Goal: Task Accomplishment & Management: Use online tool/utility

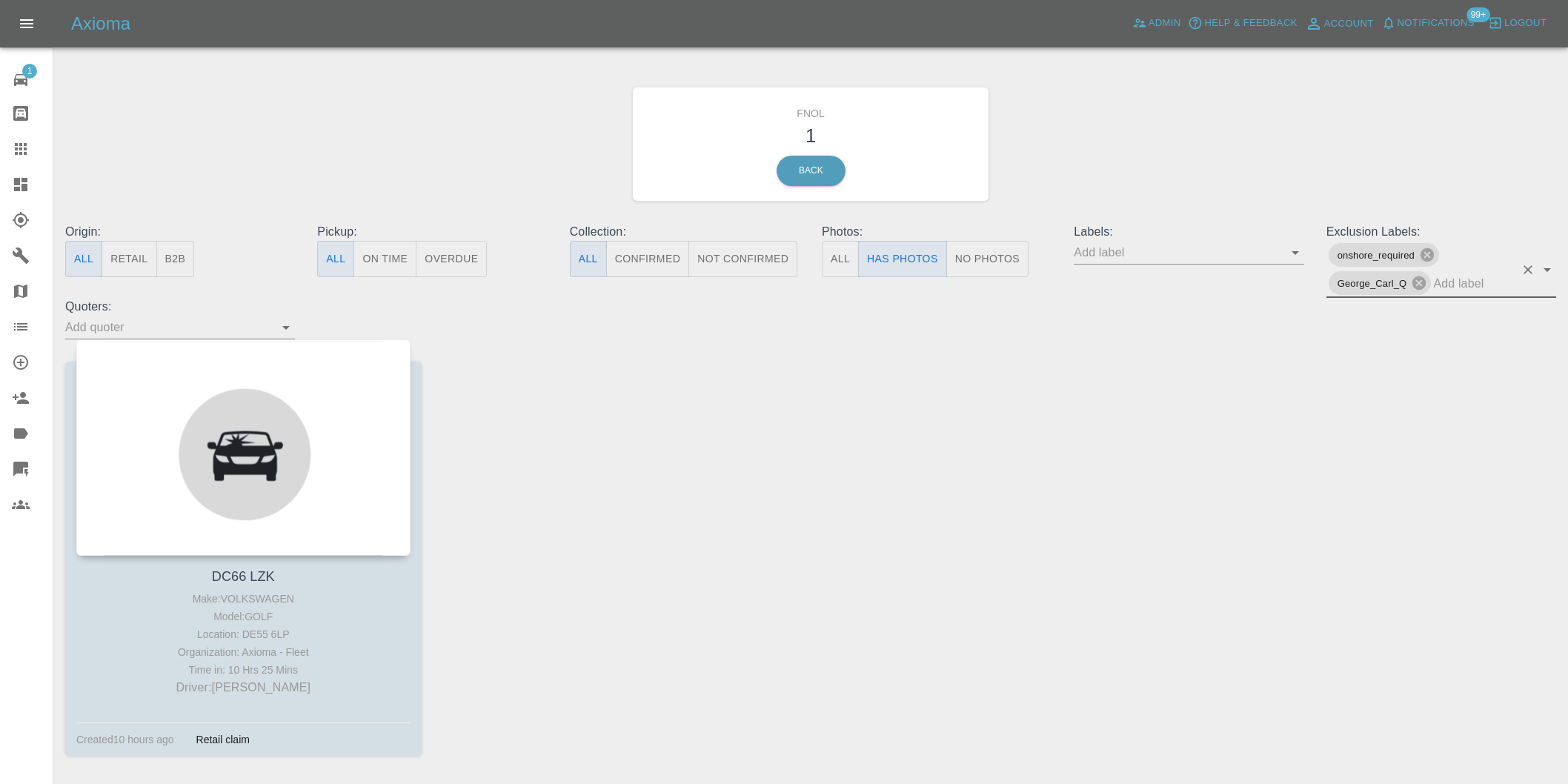
scroll to position [53, 0]
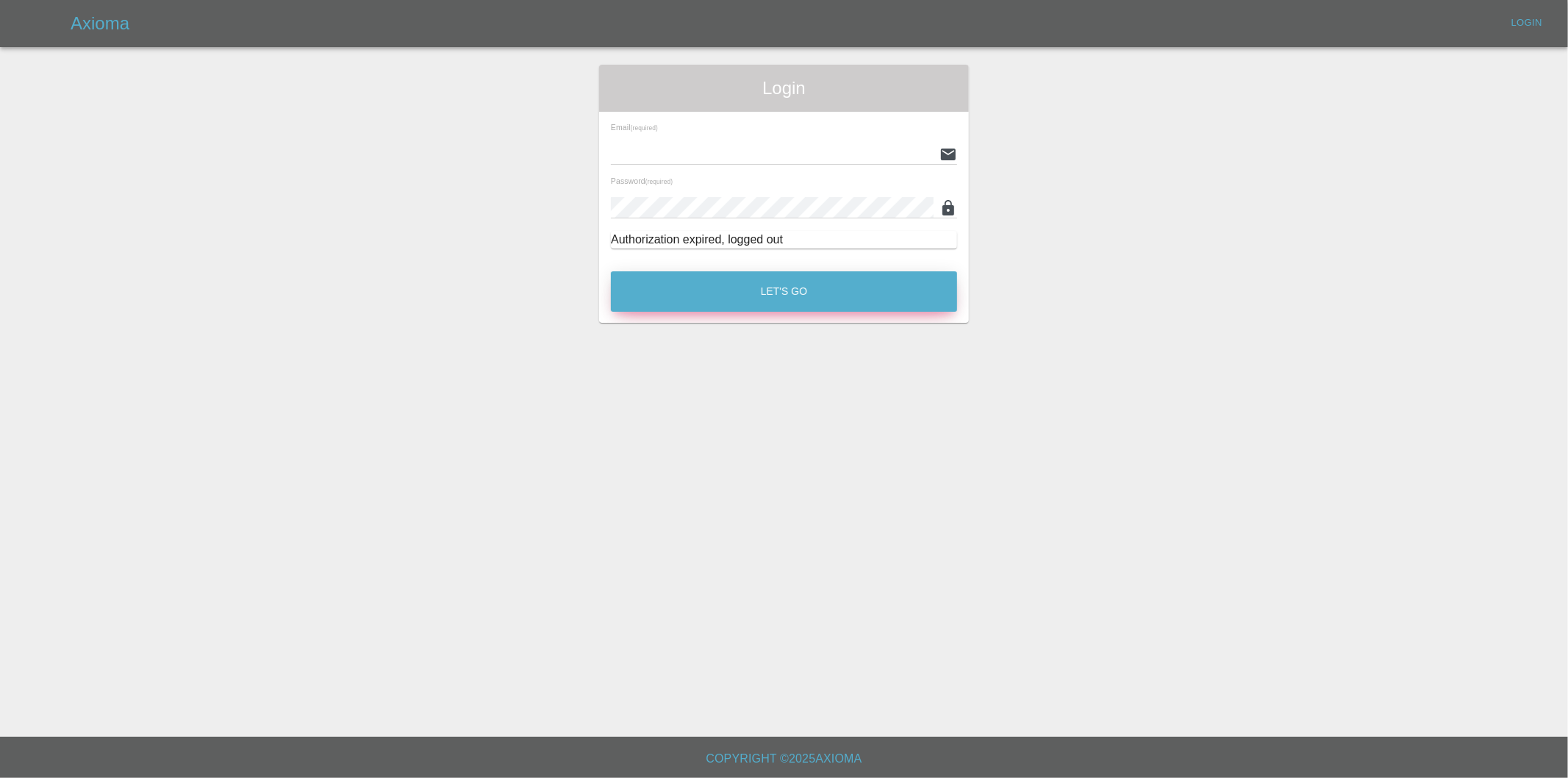
type input "[PERSON_NAME][EMAIL_ADDRESS][DOMAIN_NAME]"
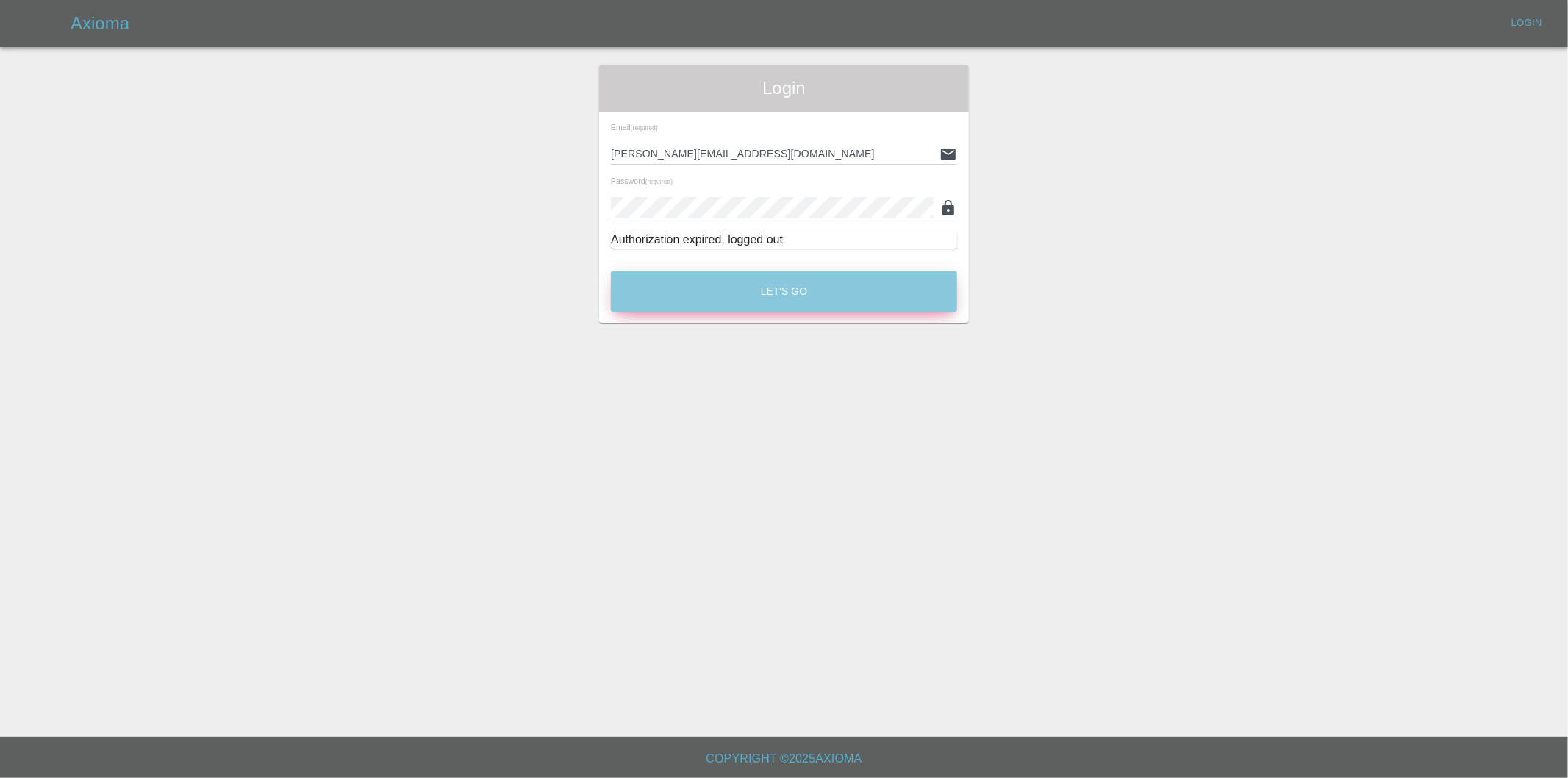
click at [744, 280] on button "Let's Go" at bounding box center [784, 291] width 346 height 40
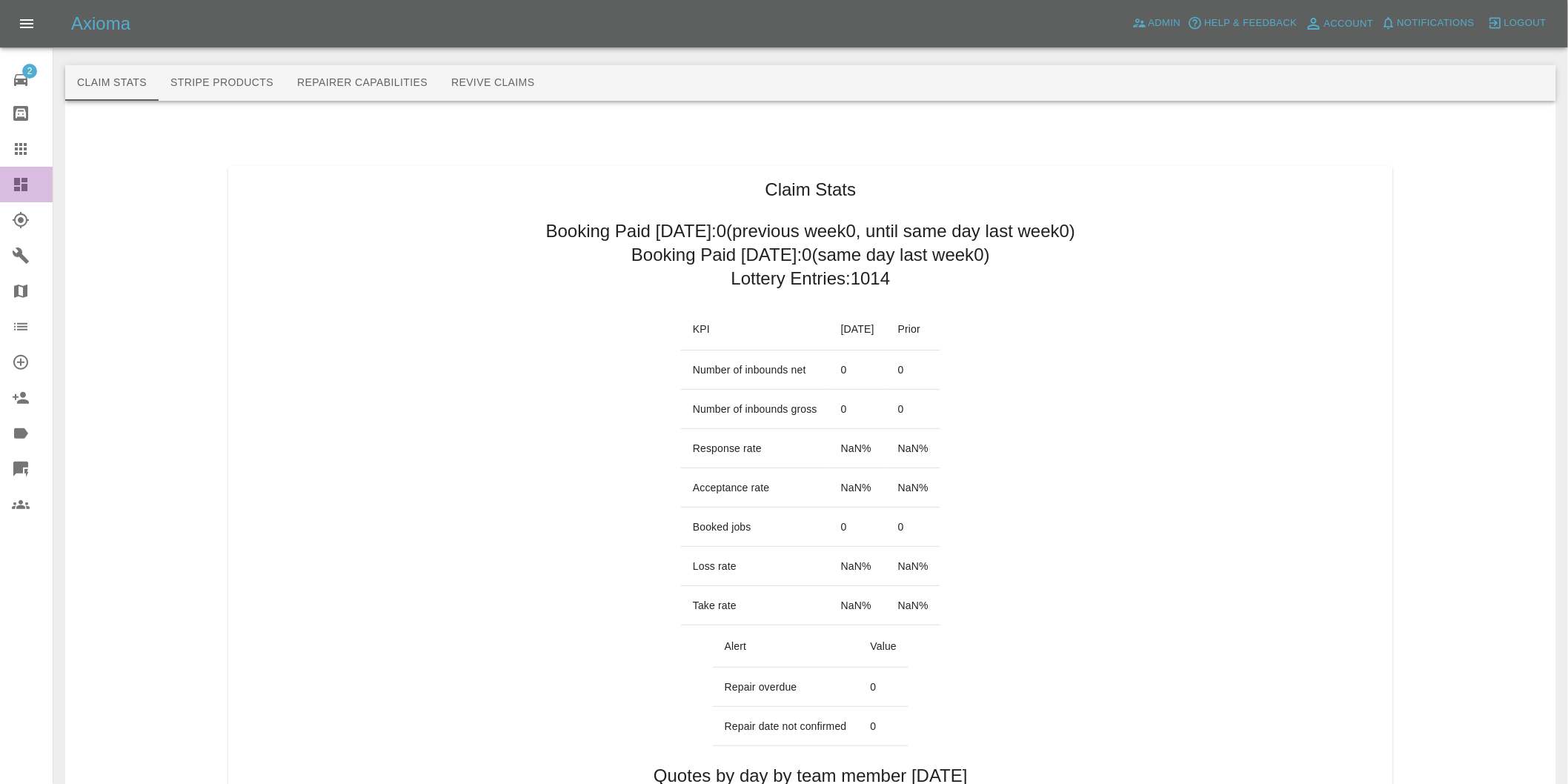
click at [22, 184] on icon at bounding box center [21, 184] width 14 height 14
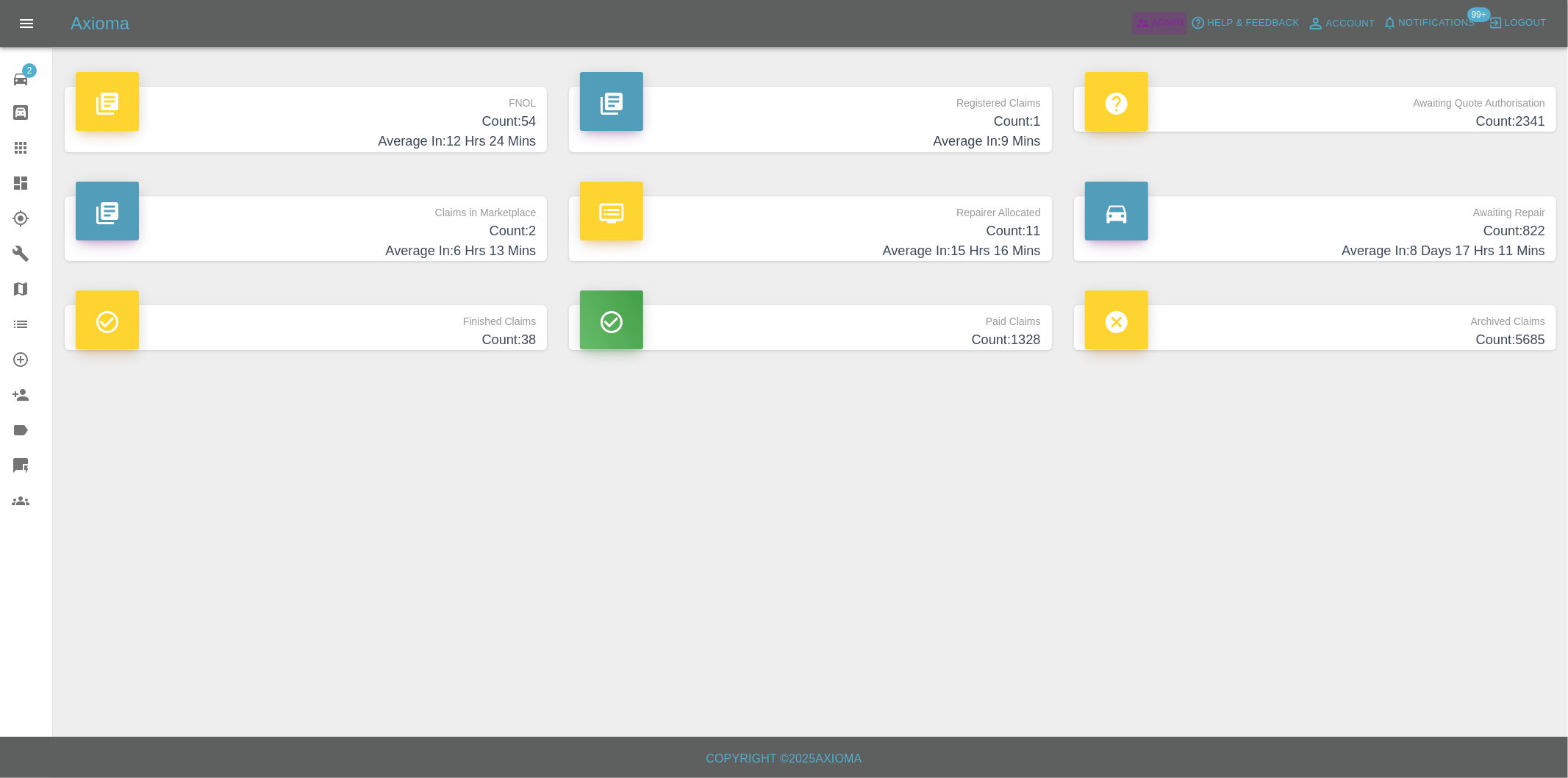
click at [1160, 25] on span "Admin" at bounding box center [1167, 23] width 33 height 17
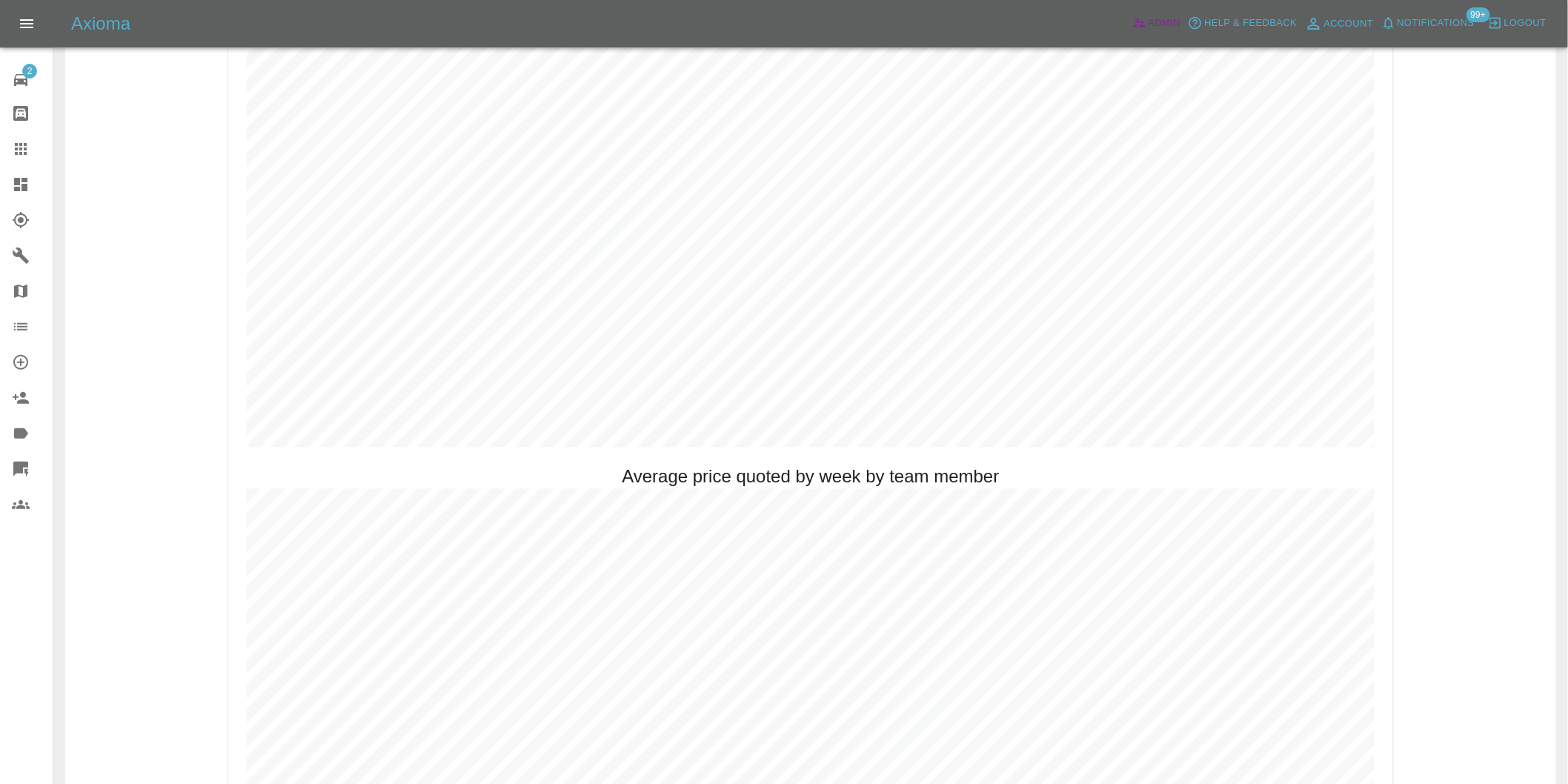
scroll to position [906, 0]
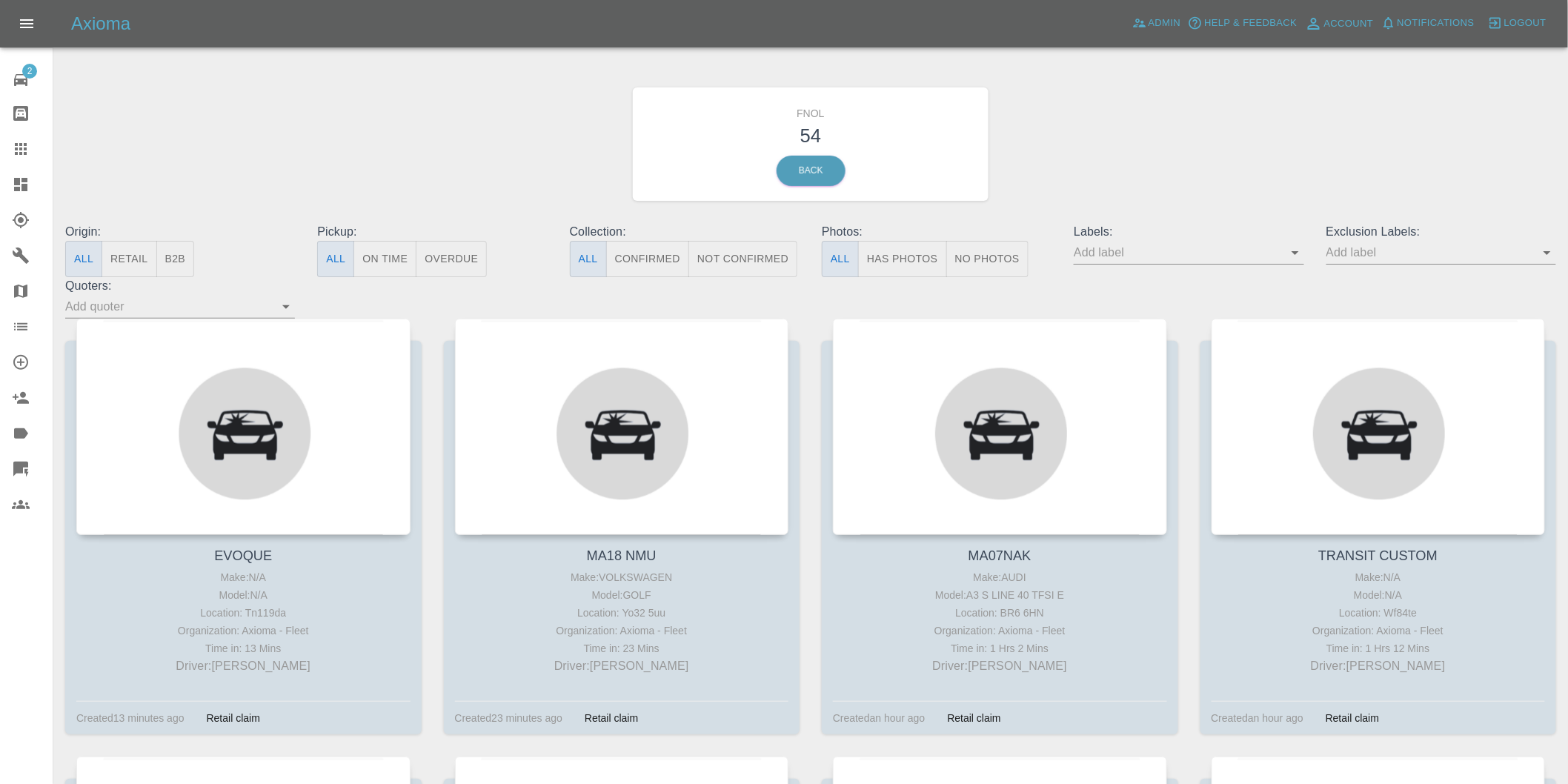
click at [930, 257] on button "Has Photos" at bounding box center [902, 258] width 89 height 36
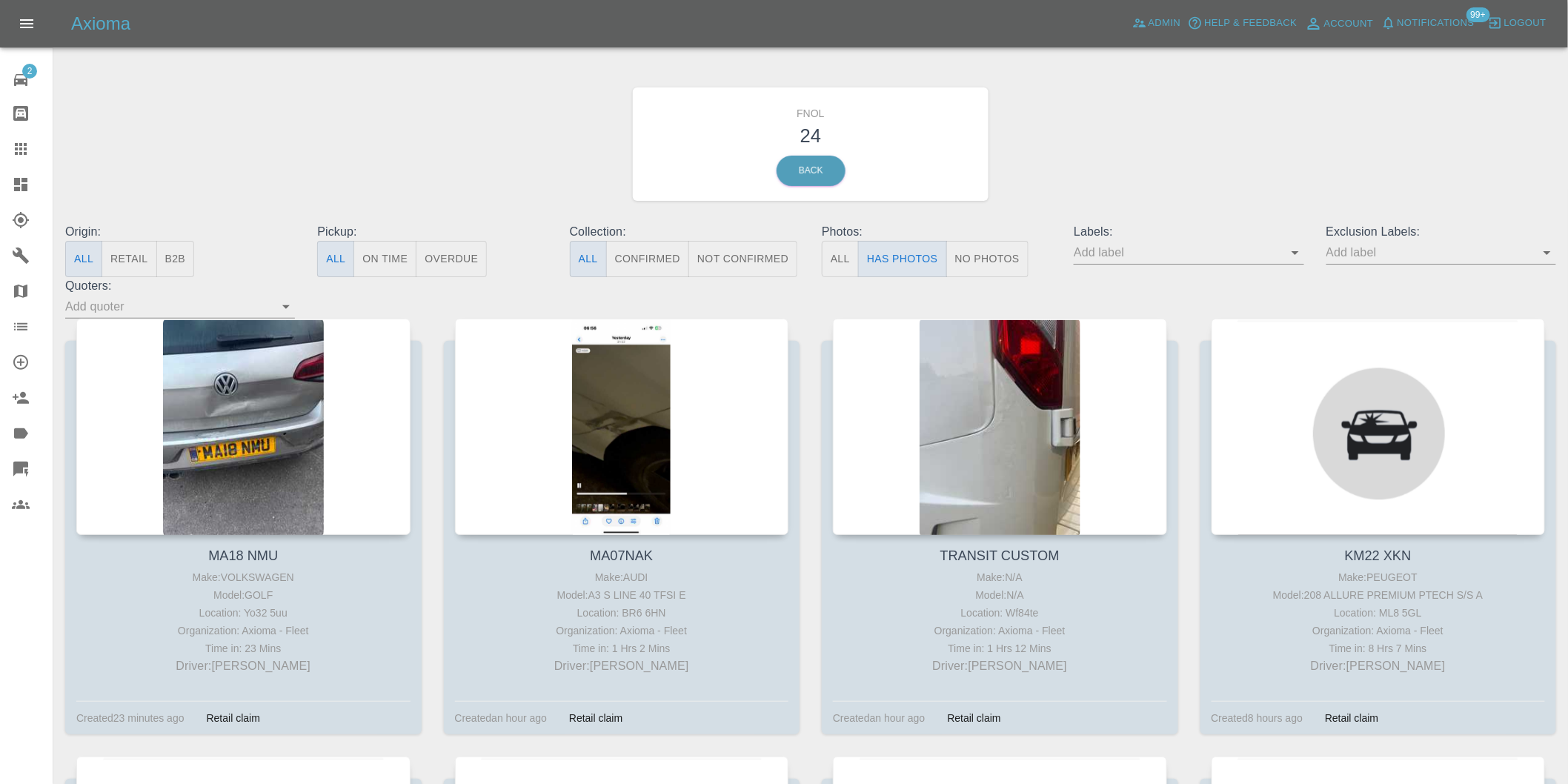
click at [1545, 255] on icon "Open" at bounding box center [1547, 253] width 18 height 18
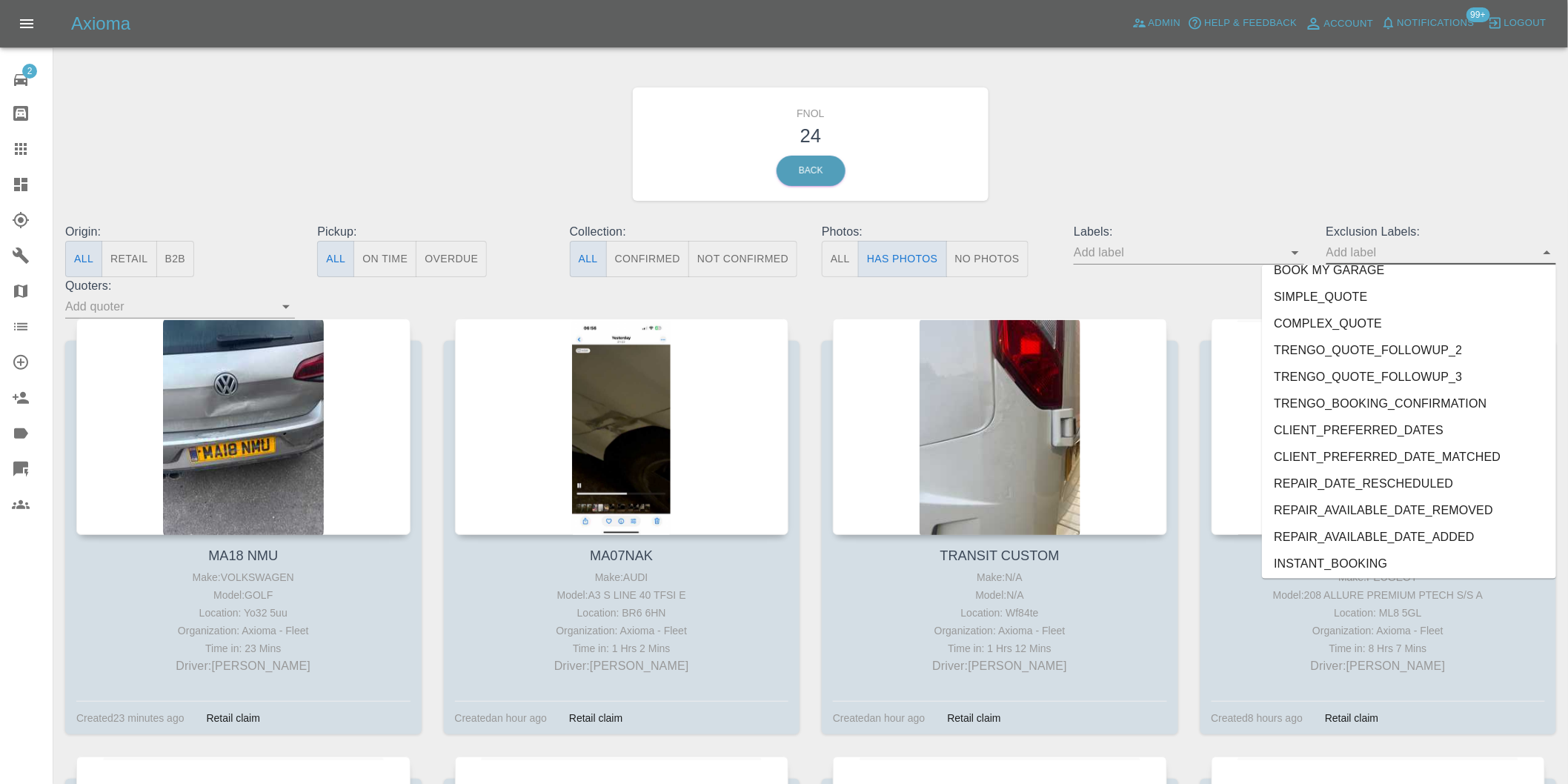
scroll to position [3218, 0]
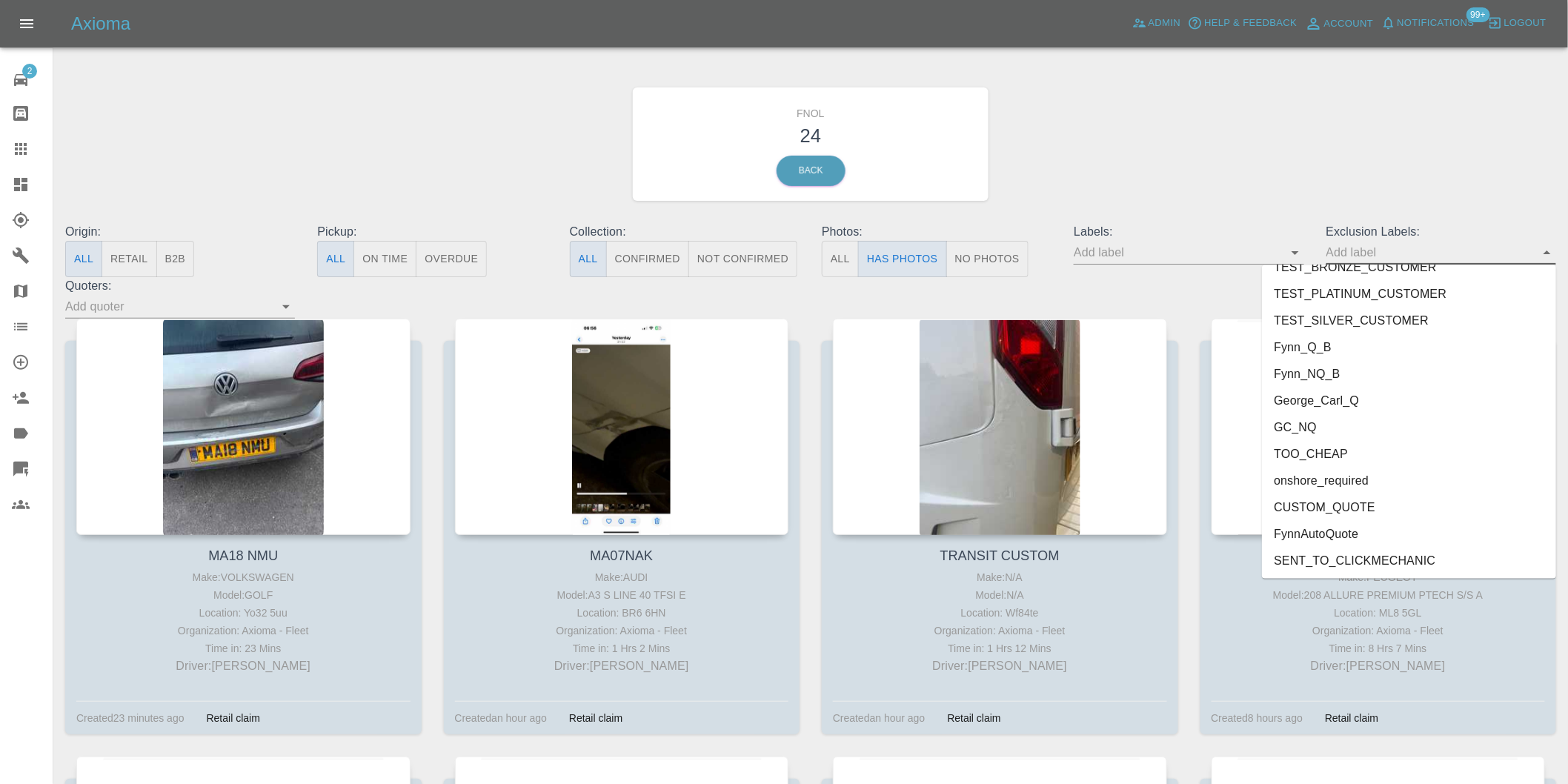
click at [1350, 482] on li "onshore_required" at bounding box center [1409, 480] width 294 height 26
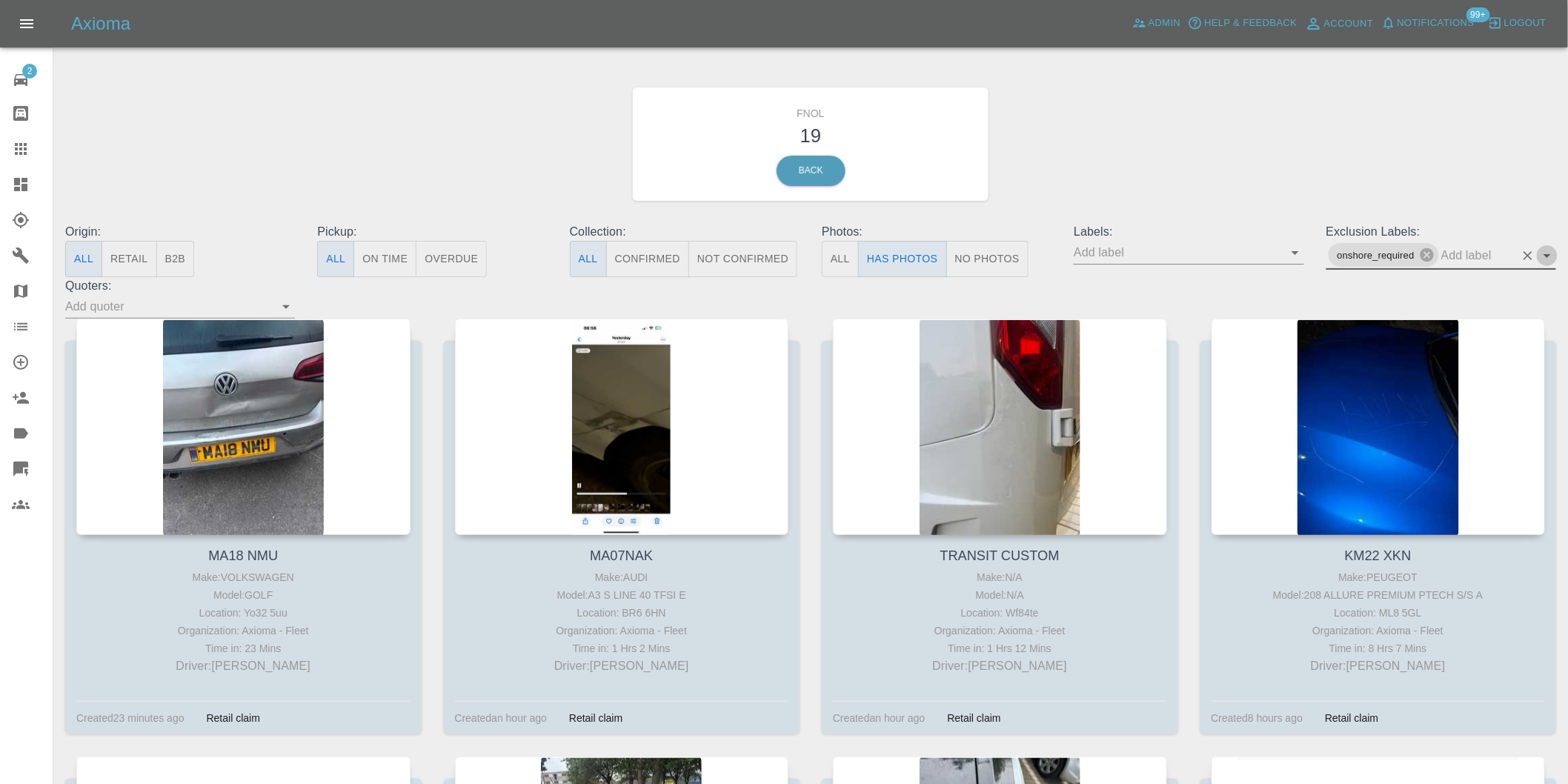
click at [1550, 252] on icon "Open" at bounding box center [1547, 255] width 18 height 18
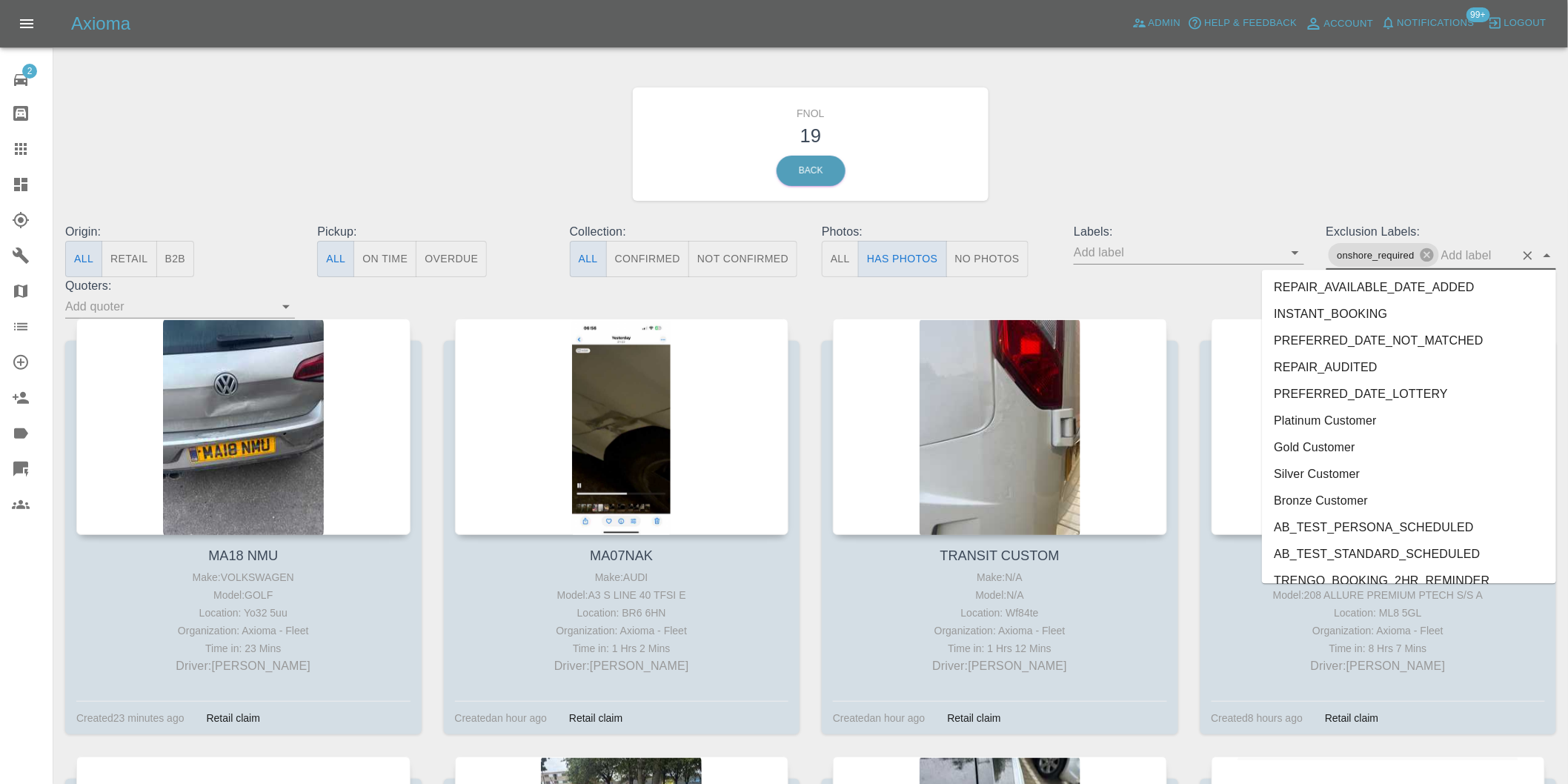
scroll to position [3191, 0]
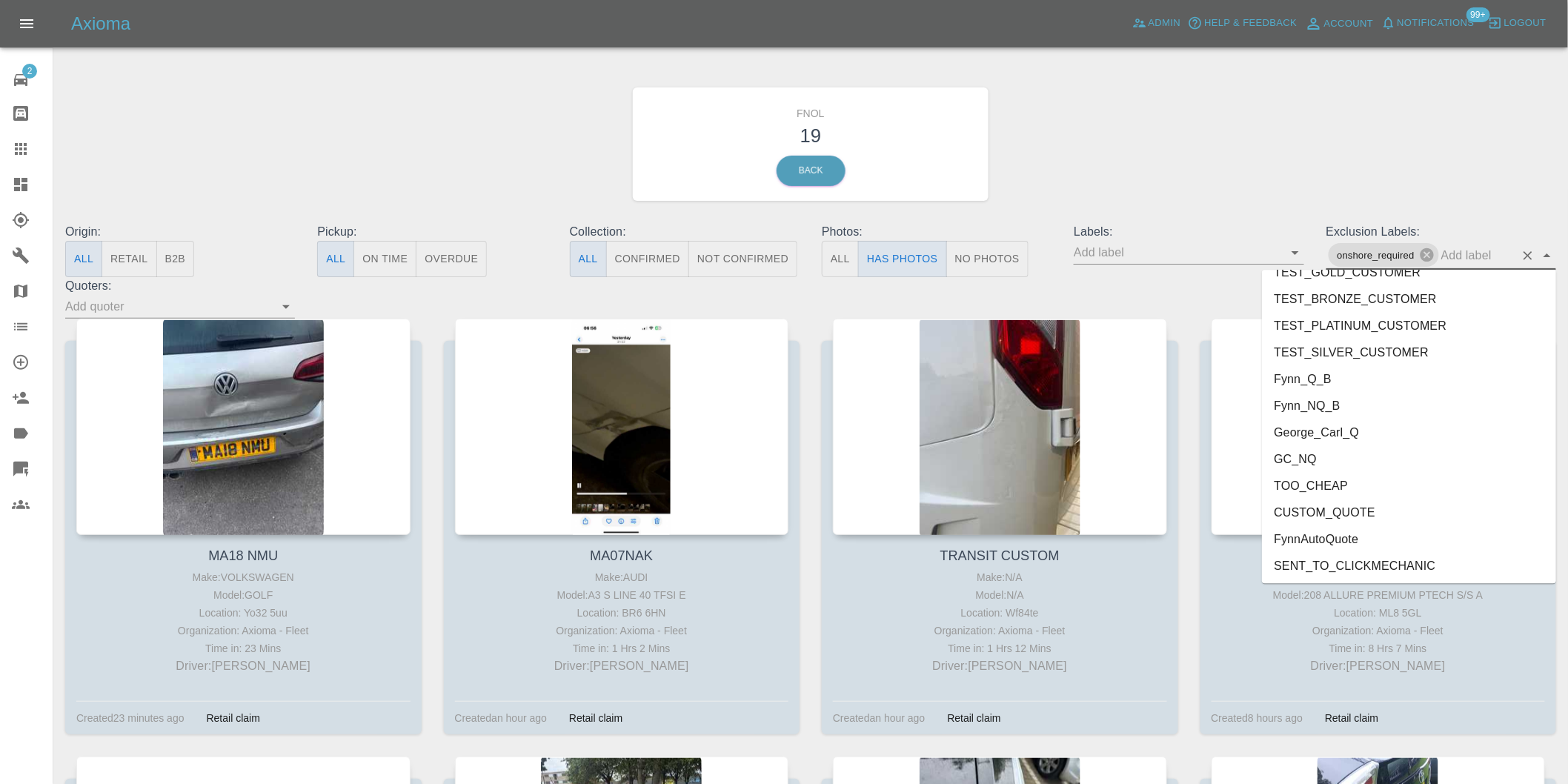
click at [1351, 426] on li "George_Carl_Q" at bounding box center [1409, 431] width 294 height 26
